Goal: Navigation & Orientation: Find specific page/section

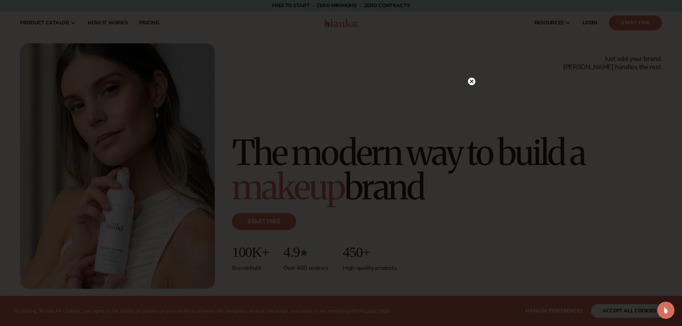
click at [471, 83] on circle at bounding box center [472, 82] width 8 height 8
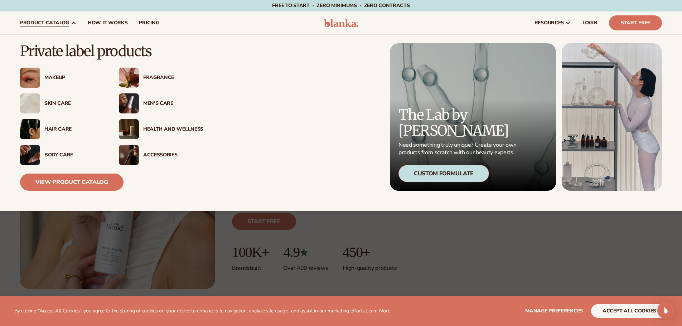
click at [133, 100] on img at bounding box center [129, 103] width 20 height 20
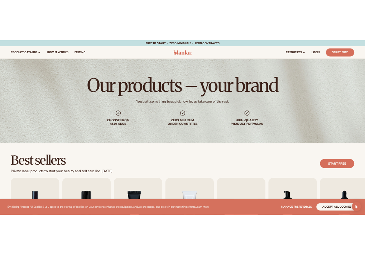
scroll to position [179, 0]
